Goal: Information Seeking & Learning: Learn about a topic

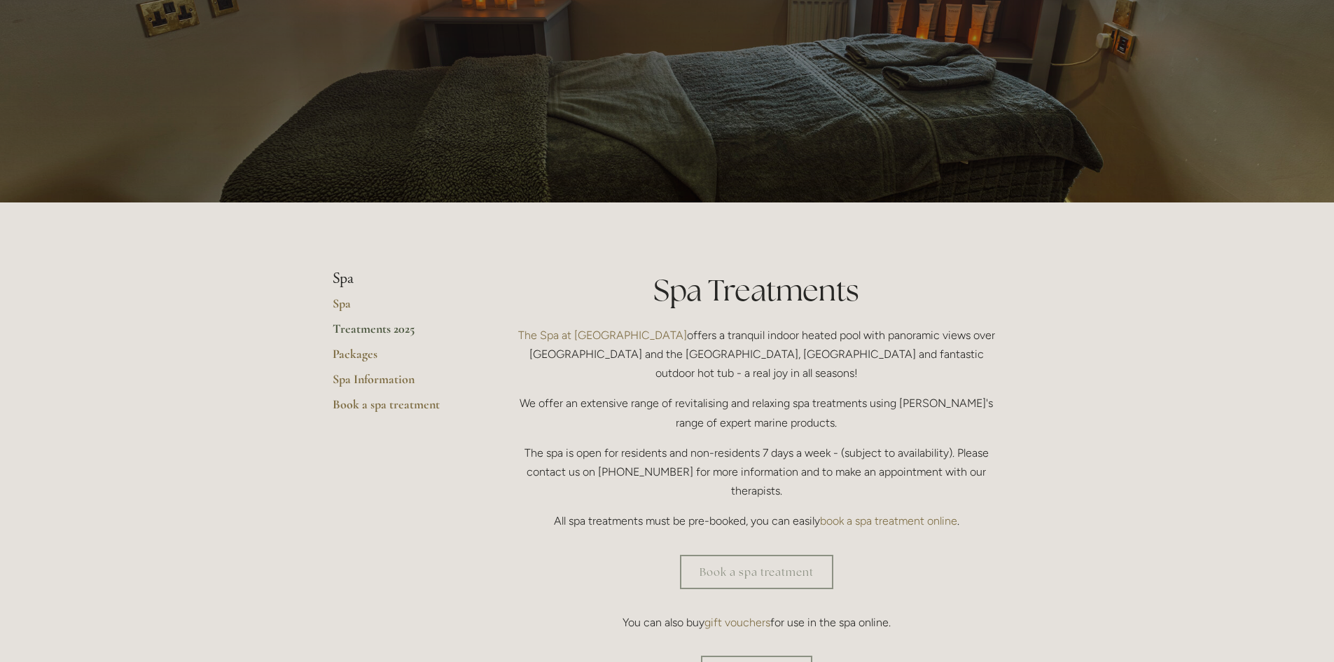
scroll to position [70, 0]
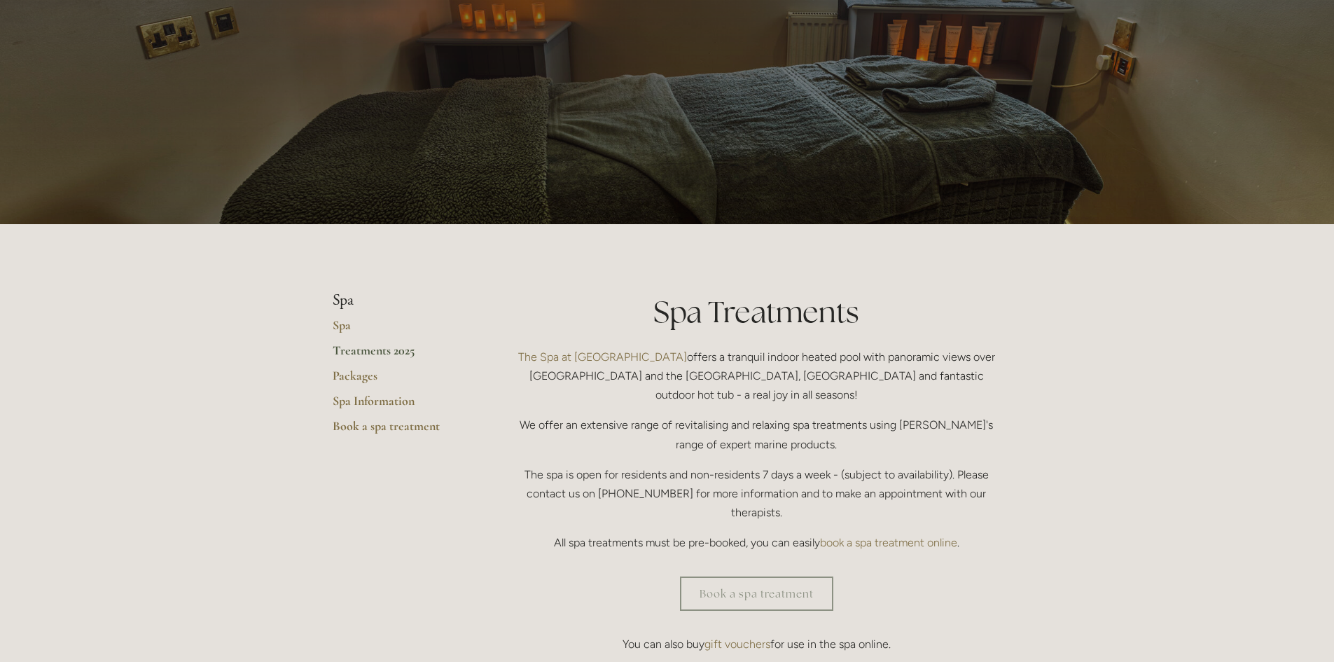
click at [389, 345] on link "Treatments 2025" at bounding box center [400, 354] width 134 height 25
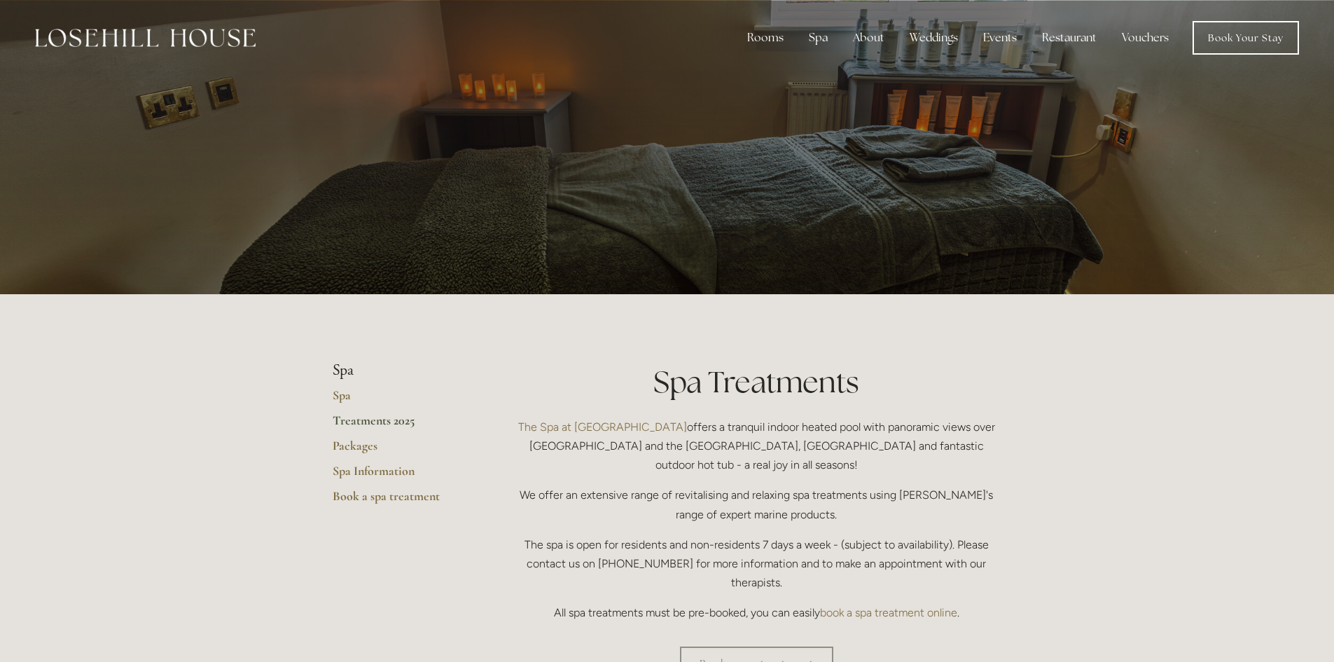
click at [368, 419] on link "Treatments 2025" at bounding box center [400, 424] width 134 height 25
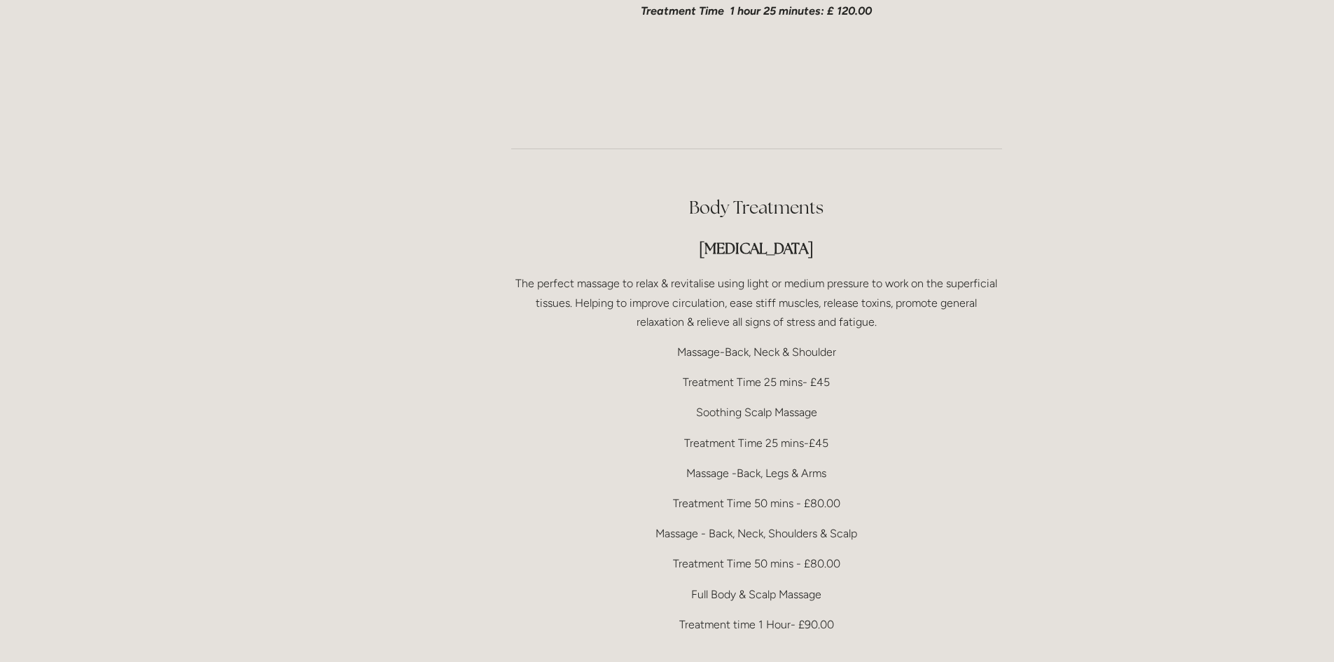
scroll to position [2590, 0]
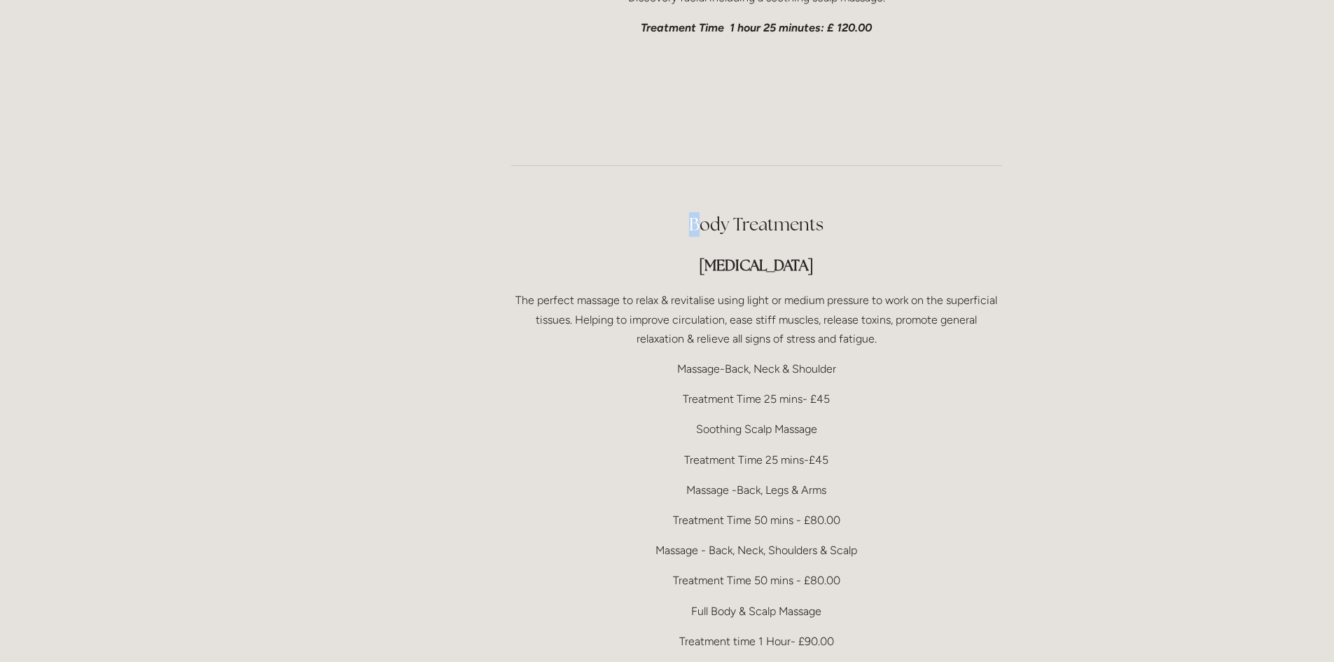
drag, startPoint x: 689, startPoint y: 179, endPoint x: 714, endPoint y: 219, distance: 47.8
click at [701, 212] on h2 "Body Treatments" at bounding box center [756, 224] width 491 height 25
click at [709, 256] on strong "[MEDICAL_DATA]" at bounding box center [756, 265] width 115 height 19
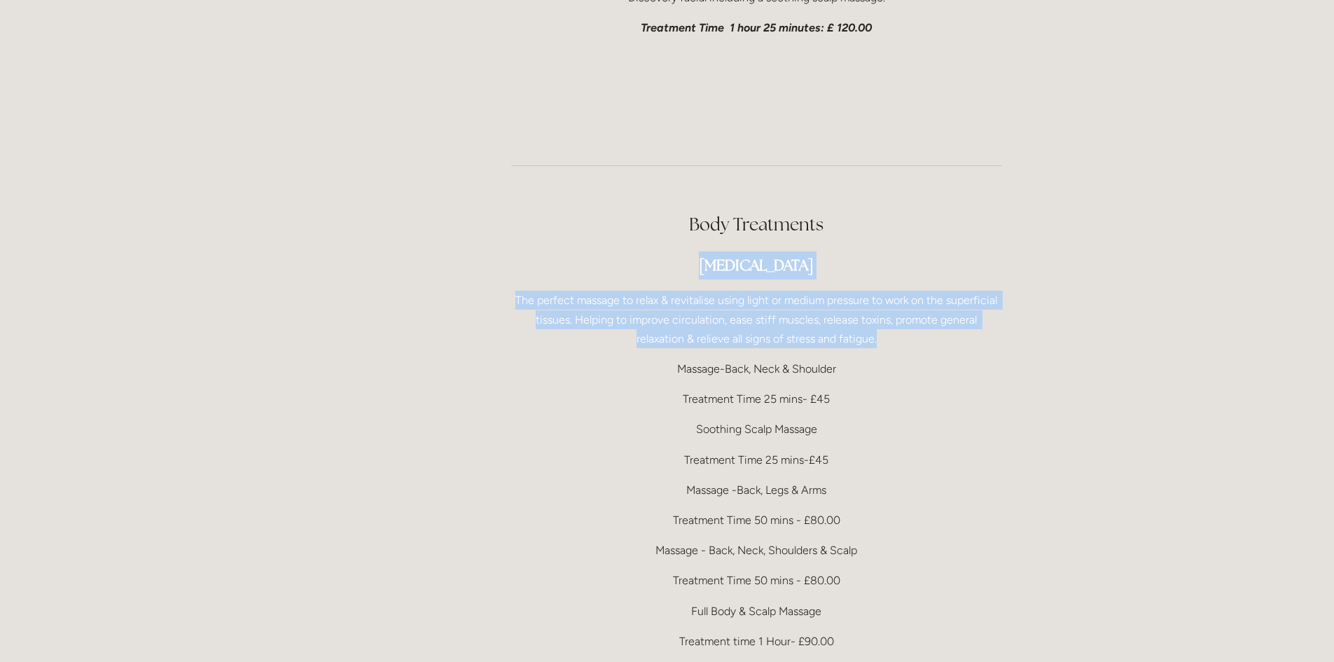
drag, startPoint x: 686, startPoint y: 221, endPoint x: 884, endPoint y: 299, distance: 213.1
click at [884, 299] on div "Body Treatments Therapeutic Massage The perfect massage to relax & revitalise u…" at bounding box center [756, 654] width 491 height 884
copy div "Therapeutic Massage The perfect massage to relax & revitalise using light or me…"
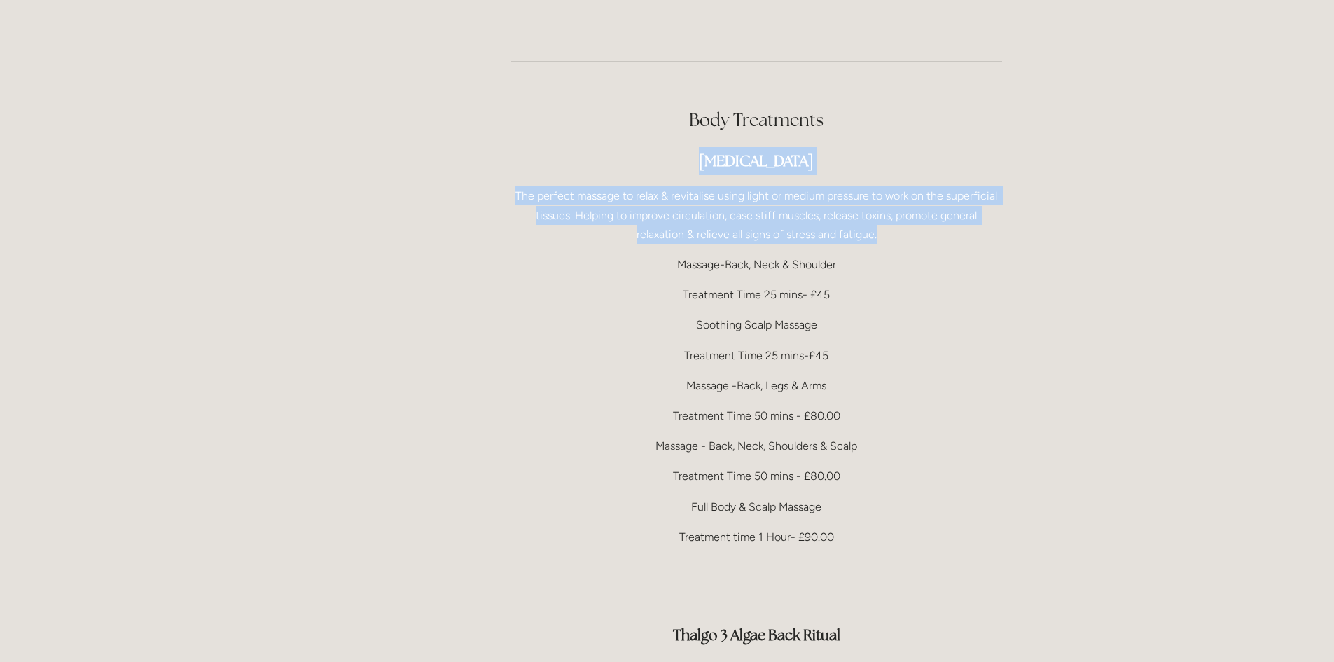
scroll to position [2520, 0]
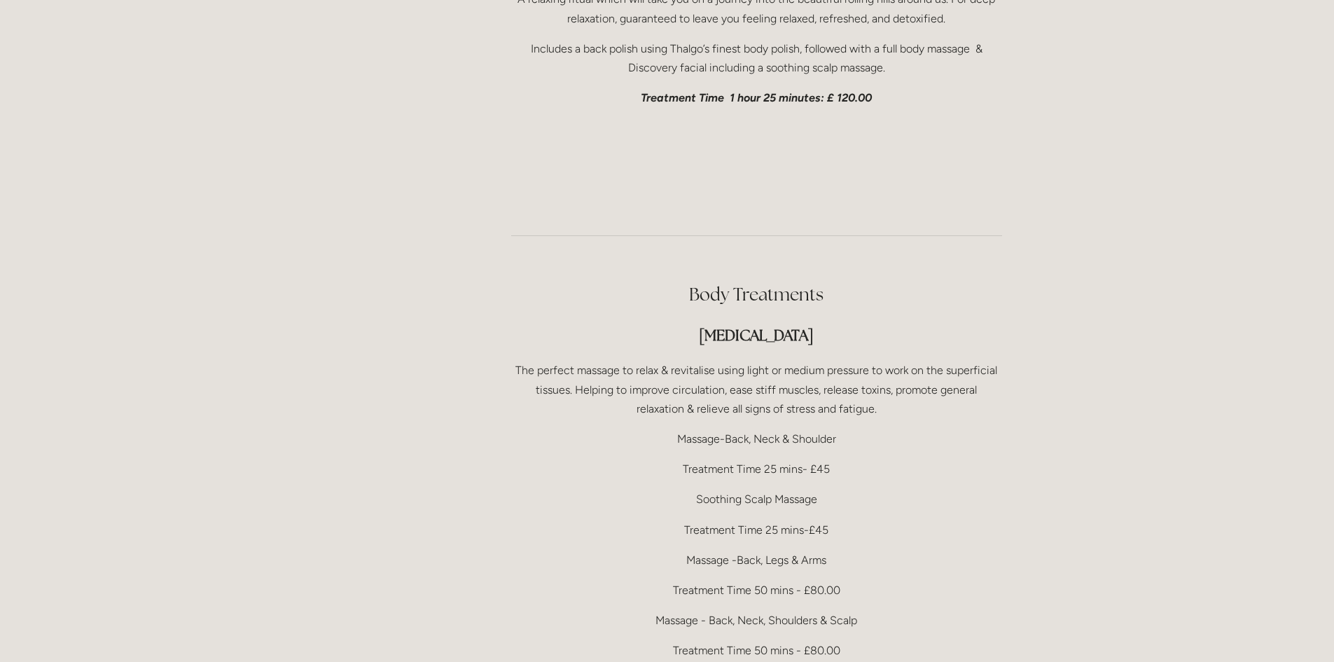
click at [629, 459] on p "Treatment Time 25 mins- £45" at bounding box center [756, 468] width 491 height 19
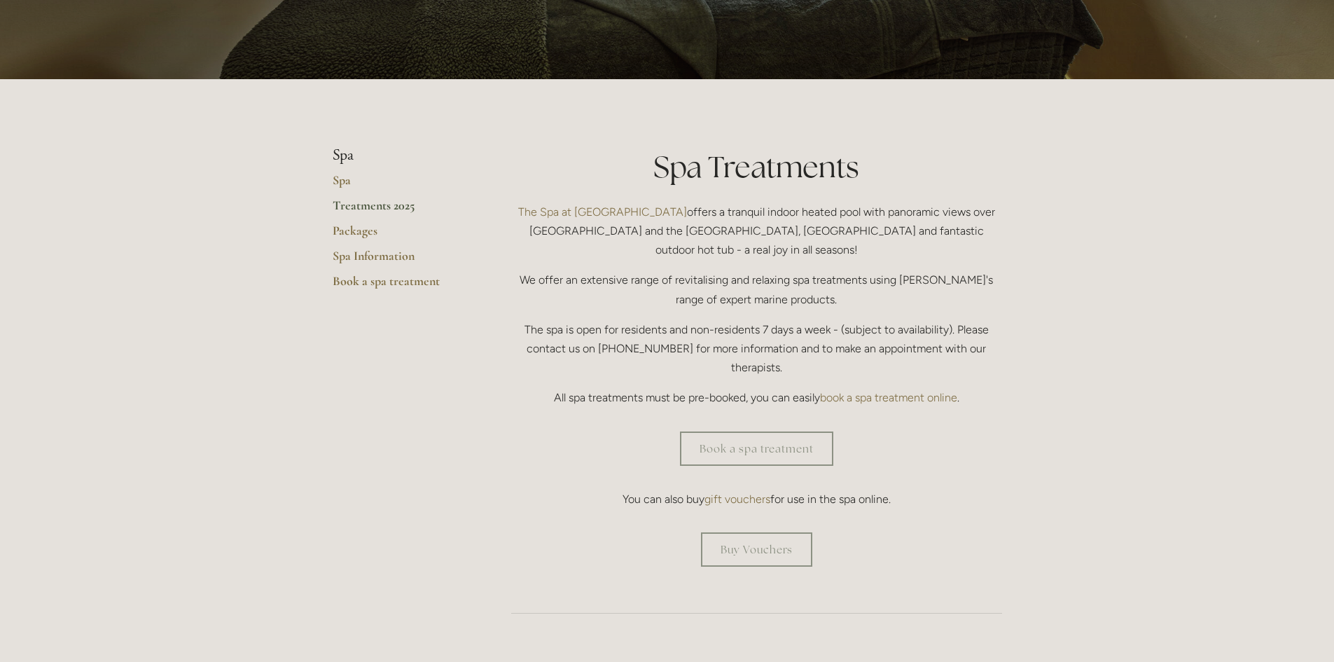
scroll to position [0, 0]
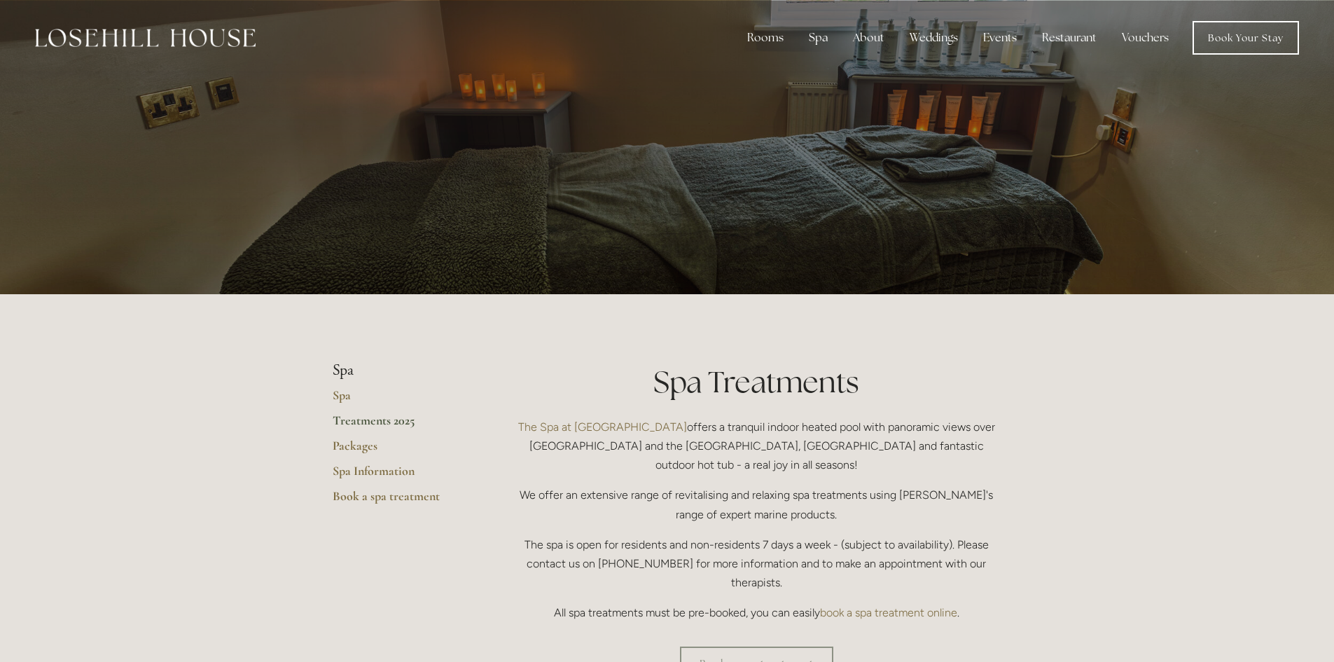
drag, startPoint x: 599, startPoint y: 497, endPoint x: 563, endPoint y: 18, distance: 480.9
click at [158, 41] on img at bounding box center [145, 38] width 221 height 18
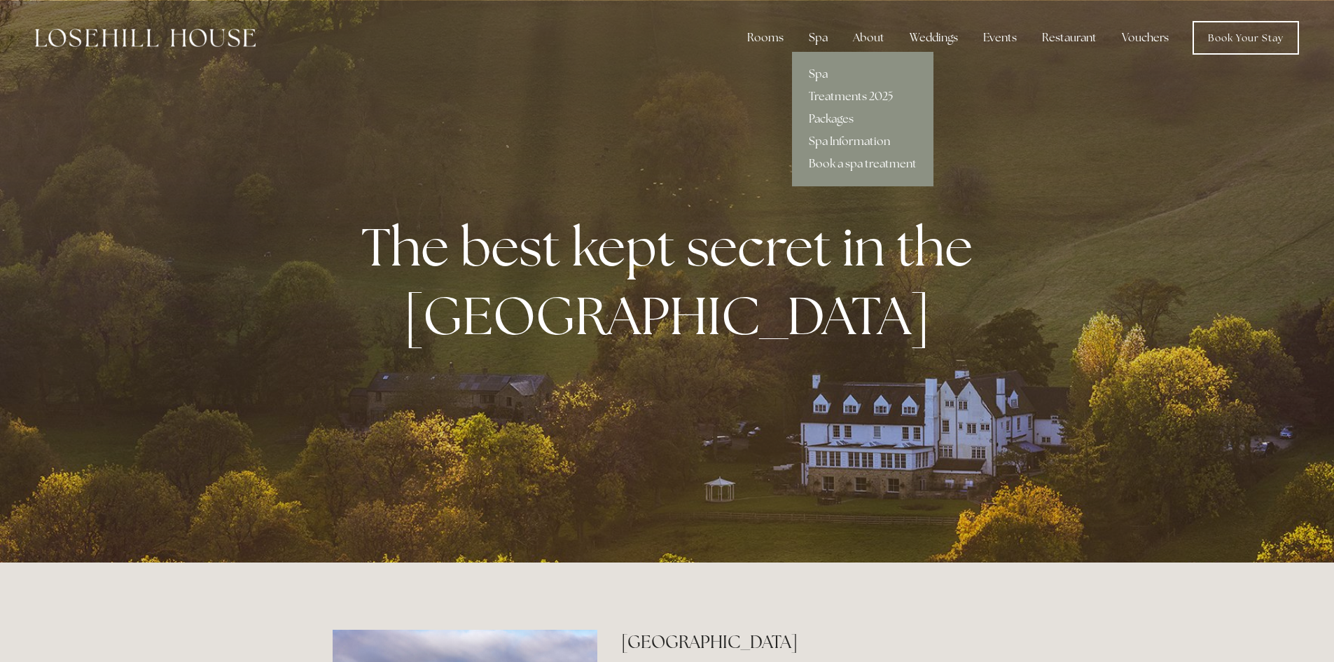
click at [825, 46] on div "Spa" at bounding box center [817, 38] width 41 height 28
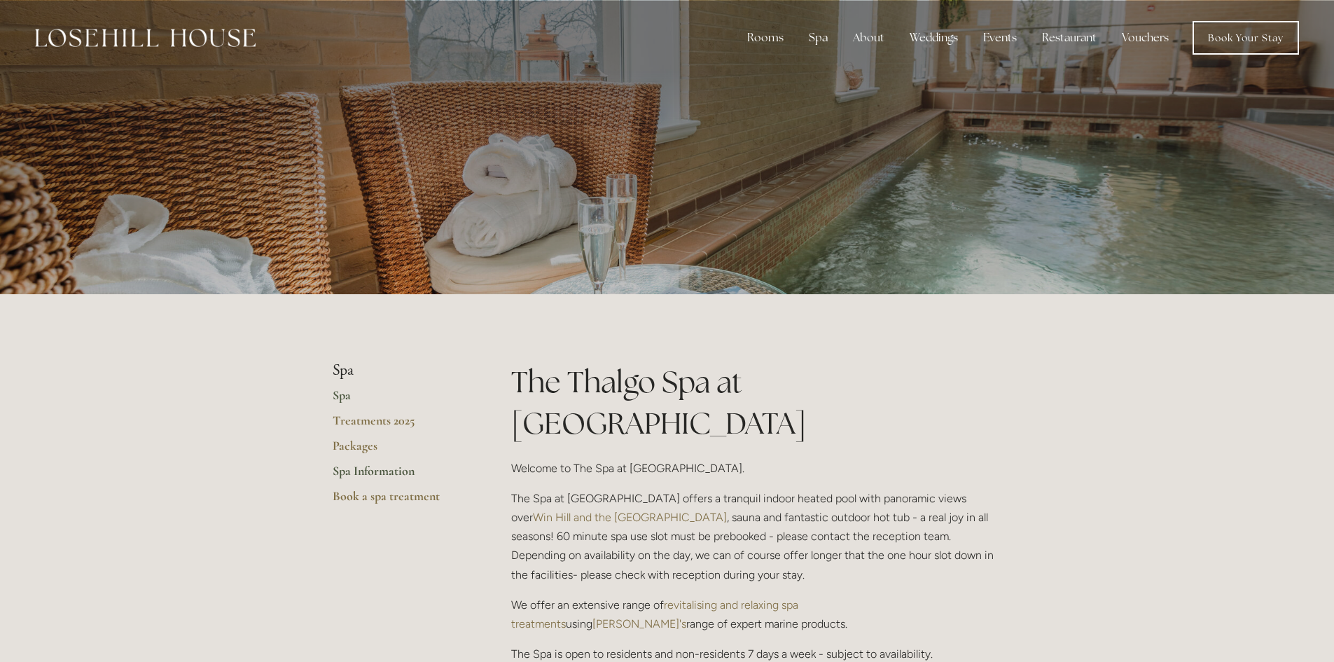
drag, startPoint x: 772, startPoint y: 142, endPoint x: 403, endPoint y: 469, distance: 493.4
click at [403, 469] on link "Spa Information" at bounding box center [400, 475] width 134 height 25
